Goal: Task Accomplishment & Management: Manage account settings

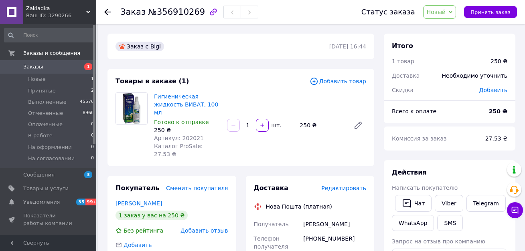
click at [355, 185] on span "Редактировать" at bounding box center [343, 188] width 45 height 6
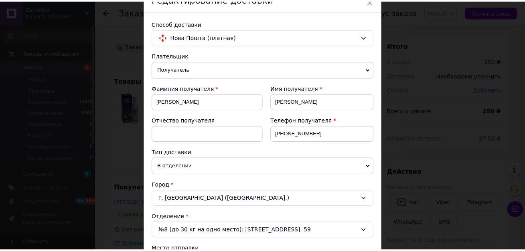
scroll to position [361, 0]
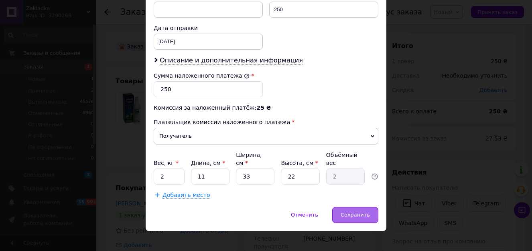
click at [366, 212] on div "Сохранить" at bounding box center [355, 215] width 46 height 16
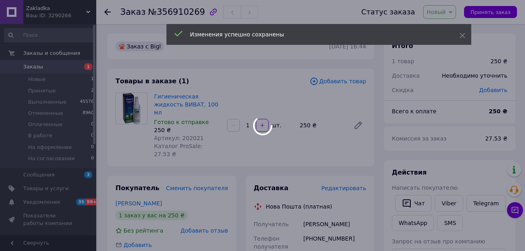
scroll to position [336, 0]
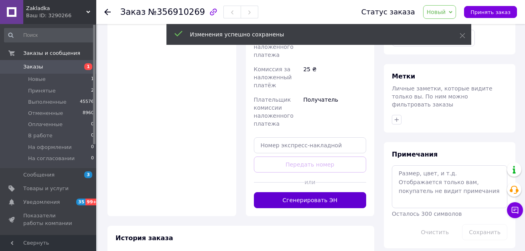
click at [307, 192] on button "Сгенерировать ЭН" at bounding box center [310, 200] width 113 height 16
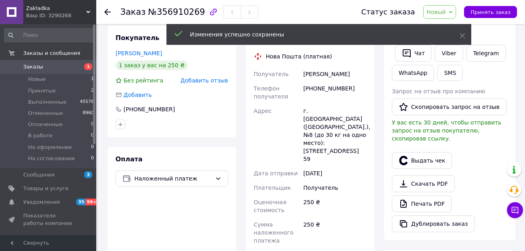
scroll to position [136, 0]
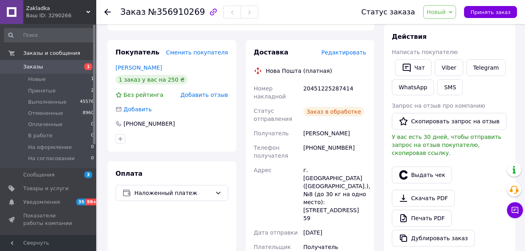
click at [332, 81] on div "20451225287414" at bounding box center [335, 92] width 66 height 22
copy div "20451225287414"
click at [446, 12] on span "Новый" at bounding box center [436, 12] width 19 height 6
click at [446, 39] on li "Выполнен" at bounding box center [450, 40] width 55 height 12
